Goal: Information Seeking & Learning: Learn about a topic

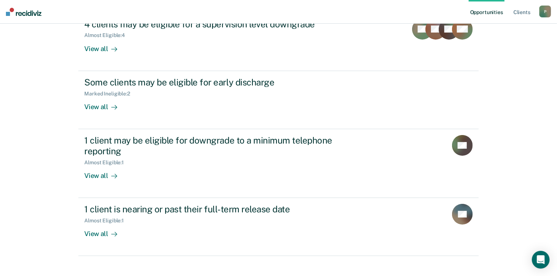
scroll to position [107, 0]
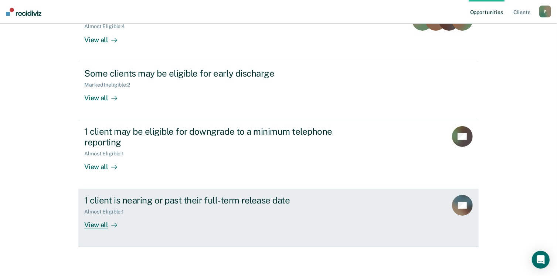
click at [95, 224] on div "View all" at bounding box center [104, 222] width 41 height 14
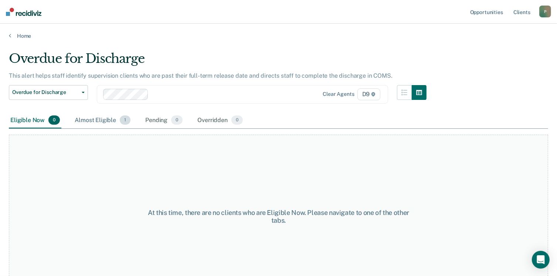
click at [94, 119] on div "Almost Eligible 1" at bounding box center [102, 120] width 59 height 16
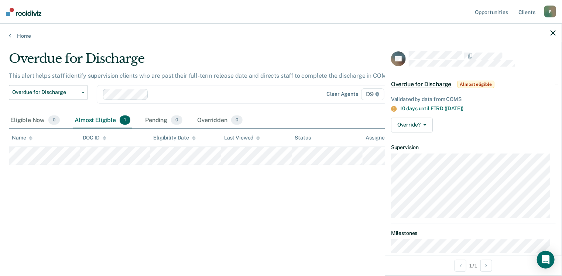
click at [552, 37] on div at bounding box center [473, 33] width 177 height 18
click at [554, 33] on icon "button" at bounding box center [553, 32] width 5 height 5
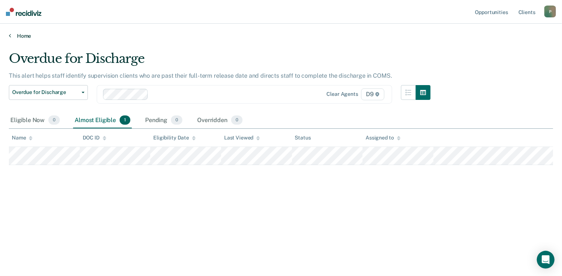
click at [20, 35] on link "Home" at bounding box center [281, 36] width 545 height 7
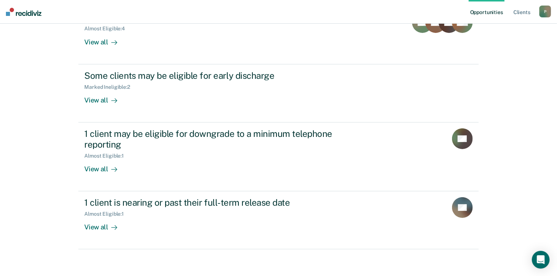
scroll to position [106, 0]
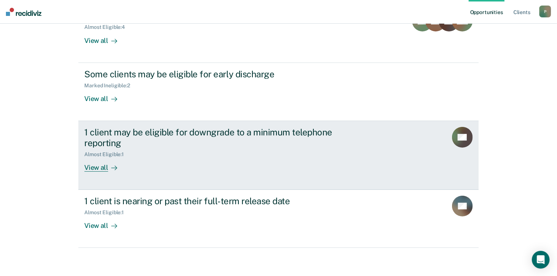
click at [96, 167] on div "View all" at bounding box center [104, 164] width 41 height 14
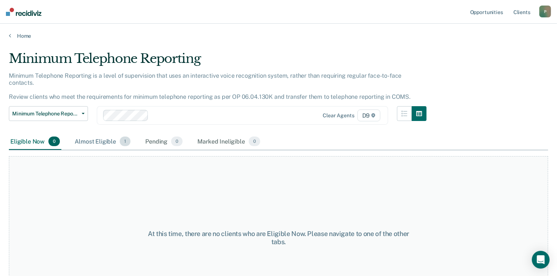
click at [105, 133] on div "Almost Eligible 1" at bounding box center [102, 141] width 59 height 16
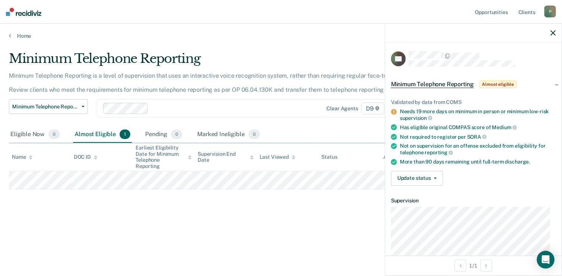
click at [305, 246] on main "Minimum Telephone Reporting Minimum Telephone Reporting is a level of supervisi…" at bounding box center [281, 156] width 562 height 234
click at [554, 34] on icon "button" at bounding box center [553, 32] width 5 height 5
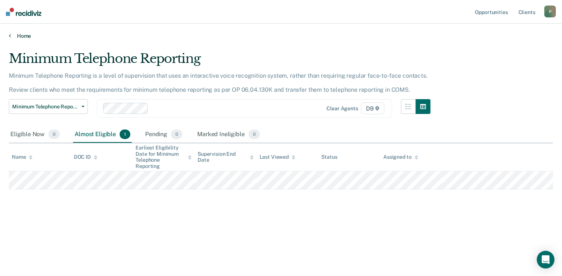
click at [22, 34] on link "Home" at bounding box center [281, 36] width 545 height 7
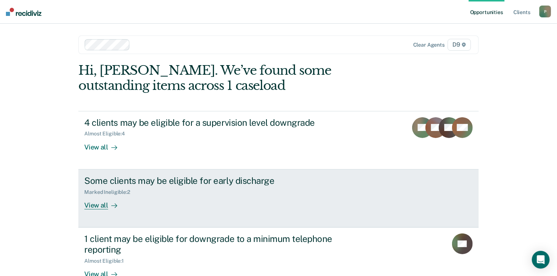
click at [94, 207] on div "View all" at bounding box center [104, 202] width 41 height 14
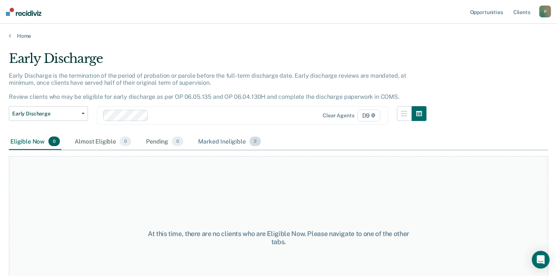
click at [223, 141] on div "Marked Ineligible 2" at bounding box center [230, 141] width 66 height 16
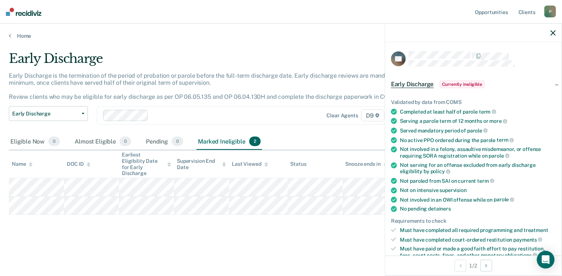
click at [553, 33] on icon "button" at bounding box center [553, 32] width 5 height 5
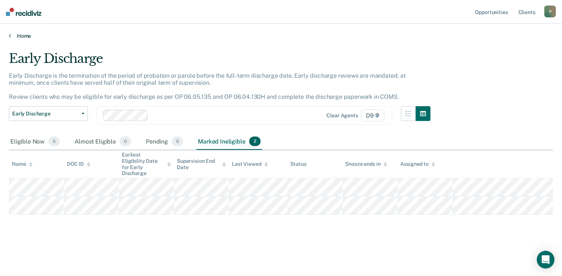
click at [18, 35] on link "Home" at bounding box center [281, 36] width 545 height 7
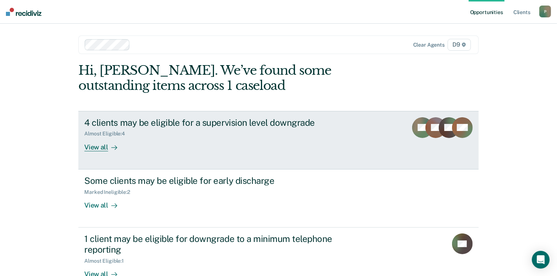
click at [87, 146] on div "View all" at bounding box center [104, 144] width 41 height 14
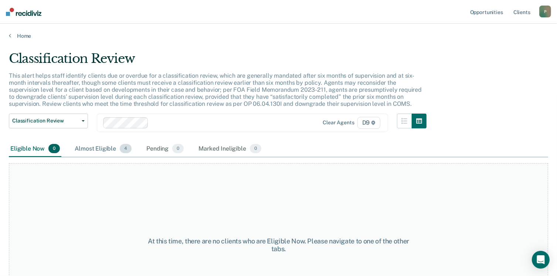
click at [99, 145] on div "Almost Eligible 4" at bounding box center [103, 149] width 60 height 16
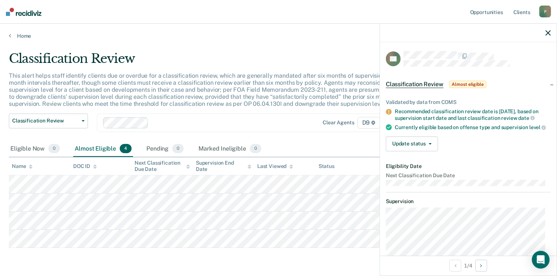
click at [548, 33] on icon "button" at bounding box center [547, 32] width 5 height 5
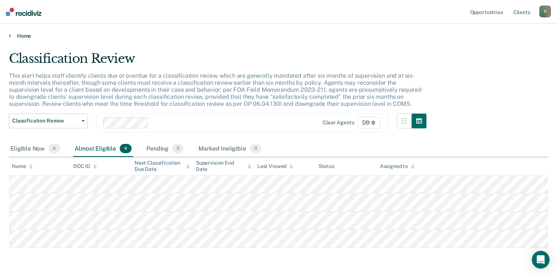
click at [19, 37] on link "Home" at bounding box center [278, 36] width 539 height 7
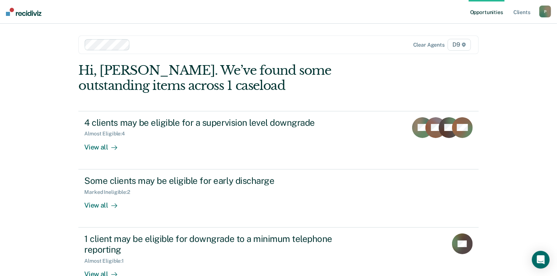
click at [543, 15] on div "P" at bounding box center [545, 12] width 12 height 12
click at [493, 48] on link "Log Out" at bounding box center [515, 48] width 59 height 6
